Goal: Task Accomplishment & Management: Manage account settings

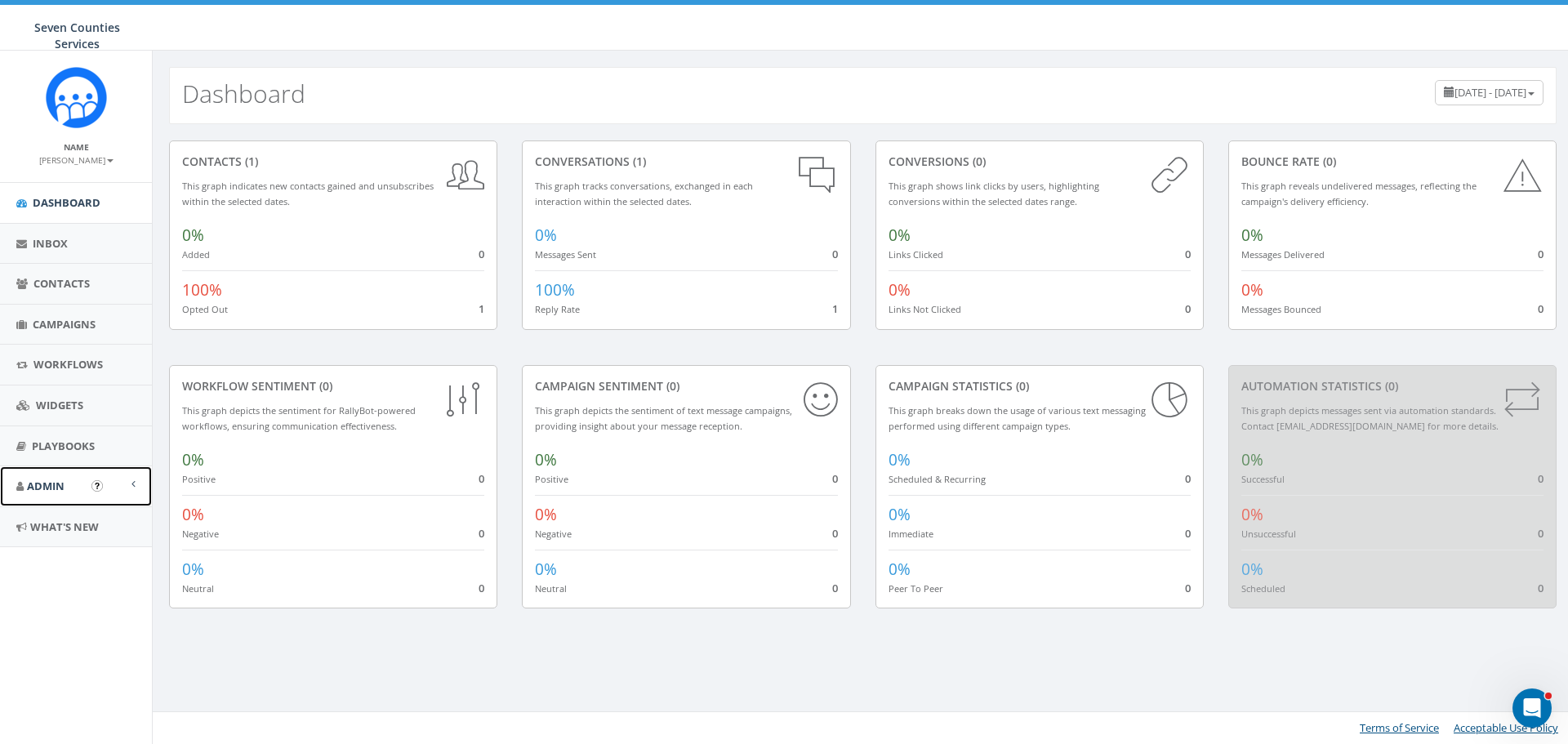
click at [135, 482] on link "Admin" at bounding box center [76, 487] width 152 height 40
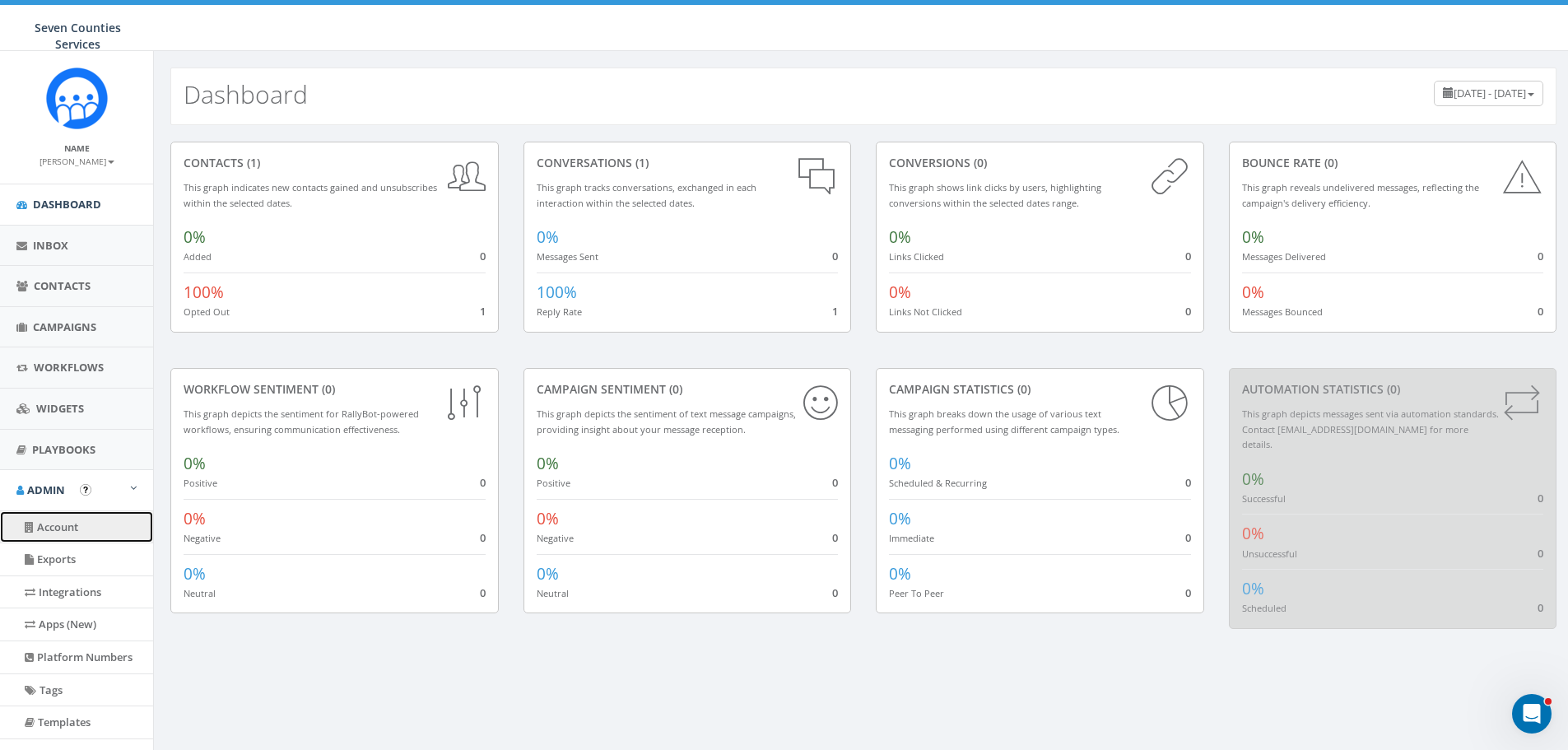
click at [65, 532] on link "Account" at bounding box center [76, 527] width 153 height 32
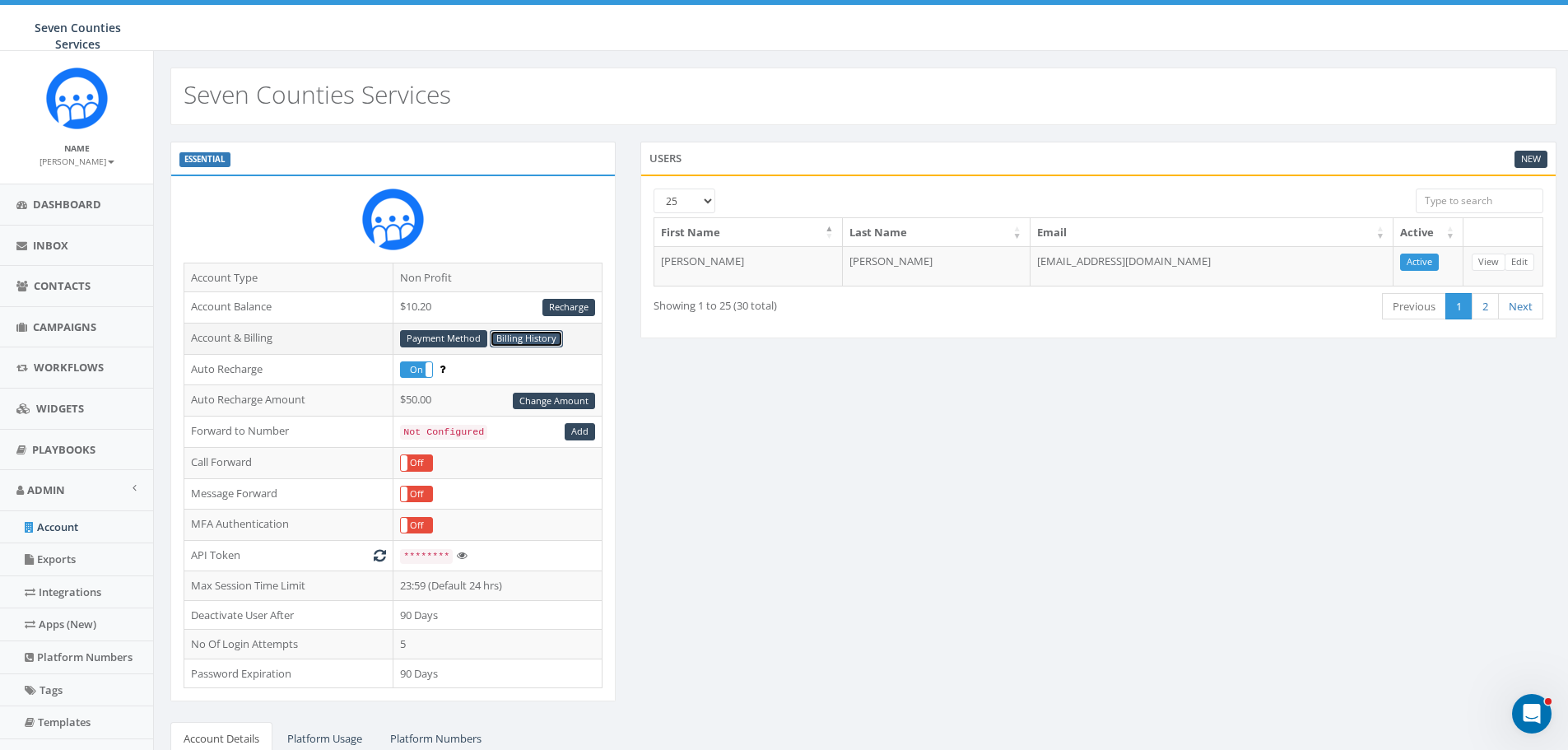
click at [539, 333] on link "Billing History" at bounding box center [526, 339] width 73 height 17
